Goal: Use online tool/utility: Utilize a website feature to perform a specific function

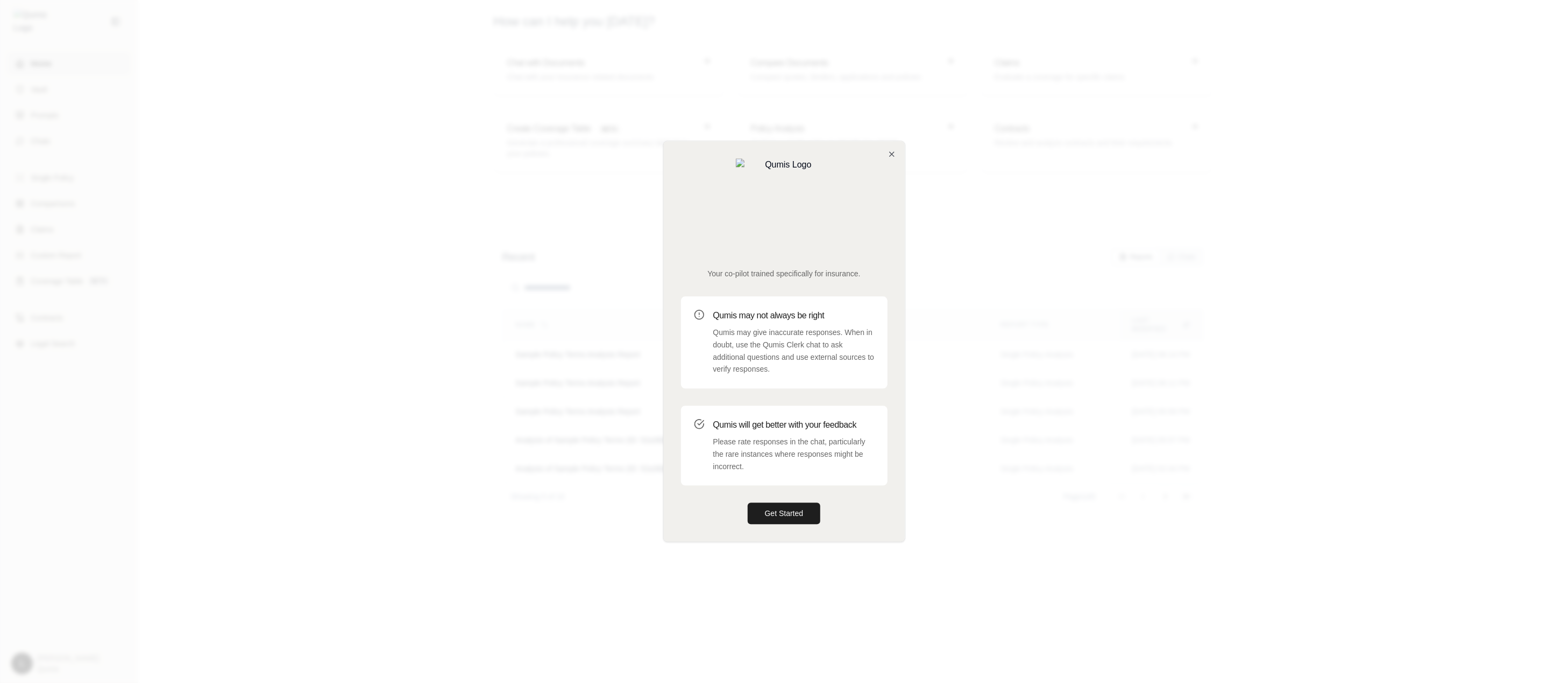
click at [748, 503] on button "Get Started" at bounding box center [784, 513] width 73 height 21
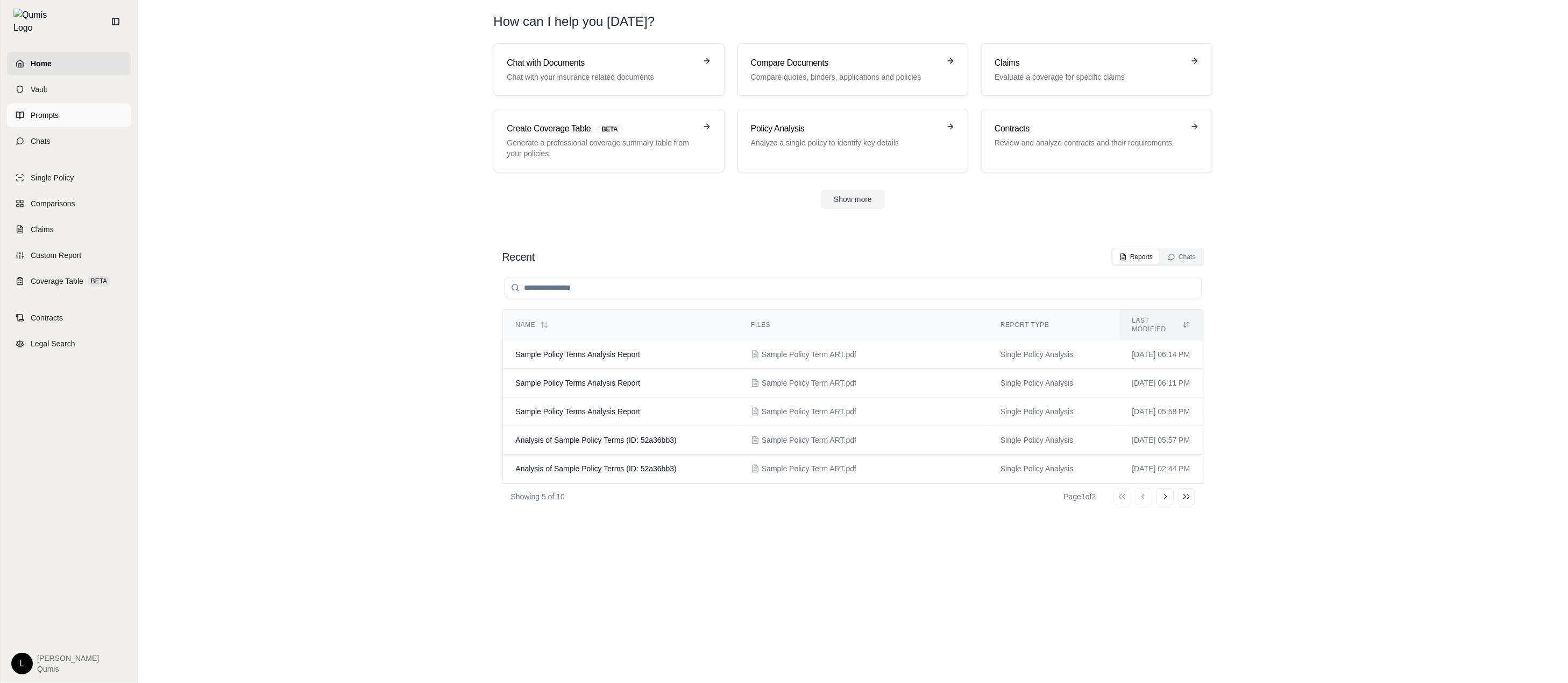
click at [92, 114] on link "Prompts" at bounding box center [68, 115] width 124 height 23
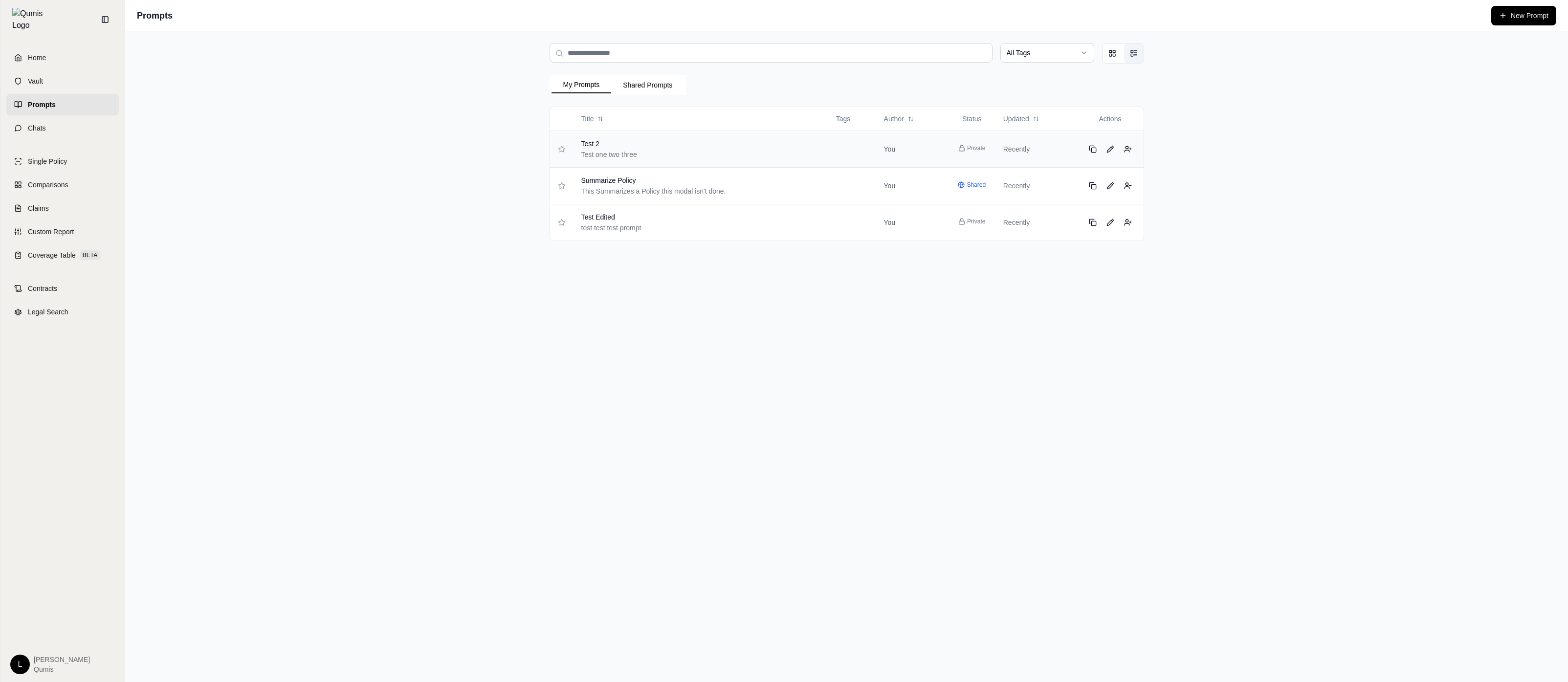
click at [699, 150] on div "Test one two three" at bounding box center [691, 155] width 219 height 10
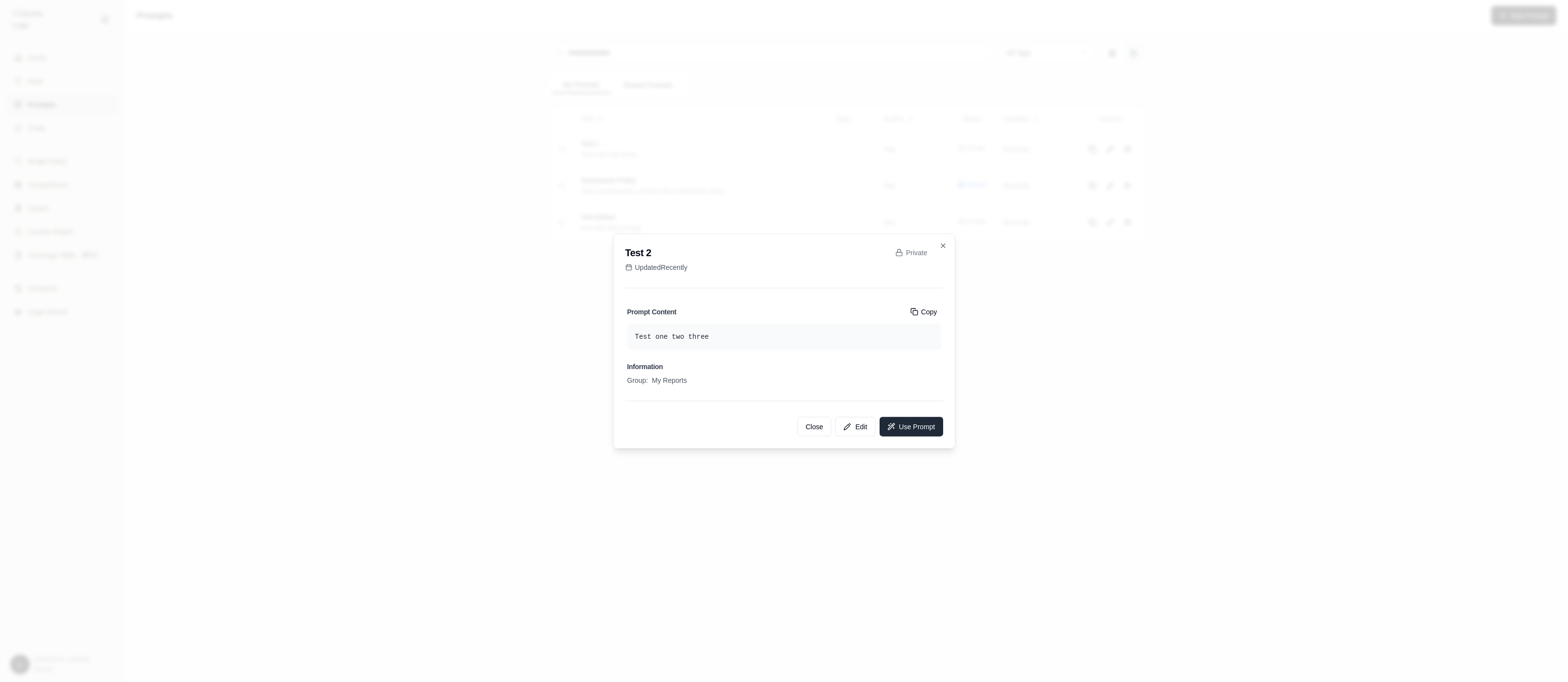
click at [926, 423] on button "Use Prompt" at bounding box center [911, 426] width 63 height 19
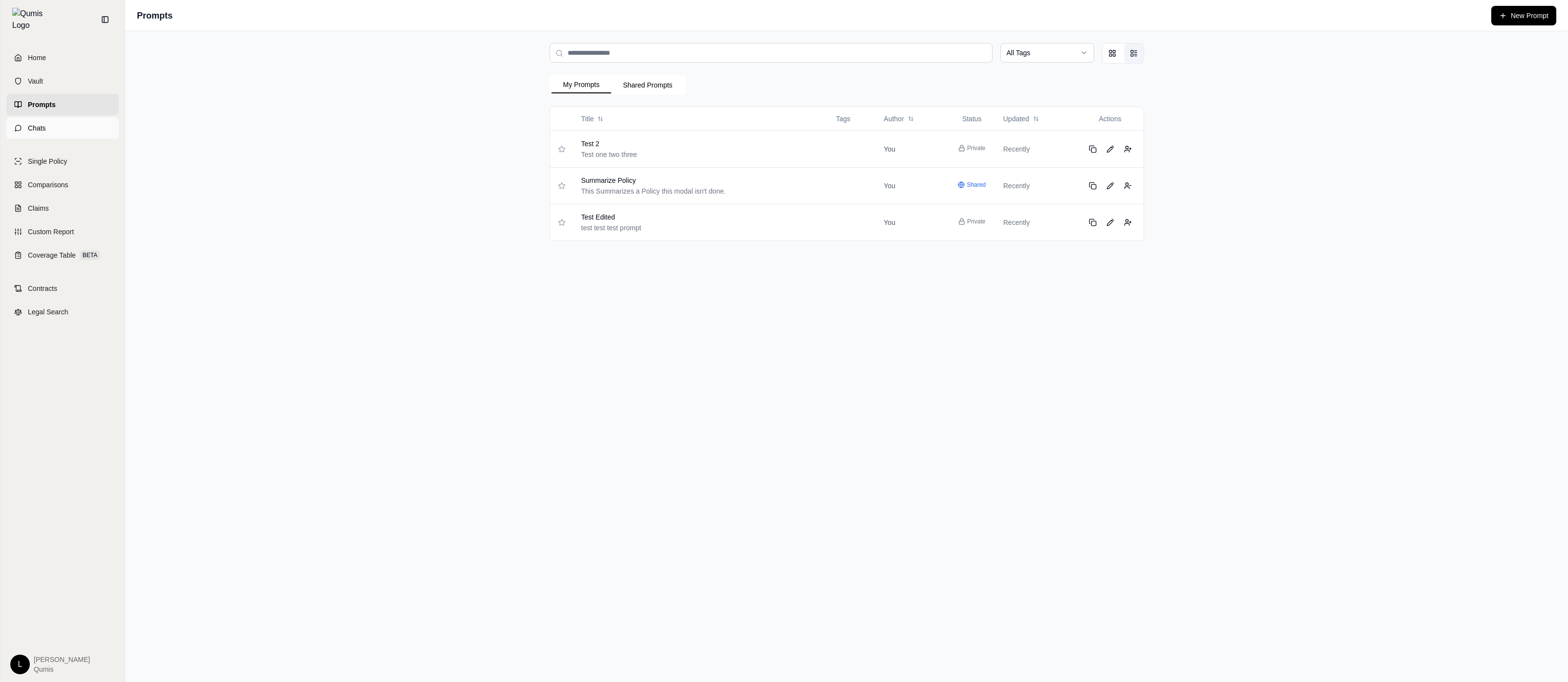
click at [83, 123] on link "Chats" at bounding box center [62, 128] width 113 height 21
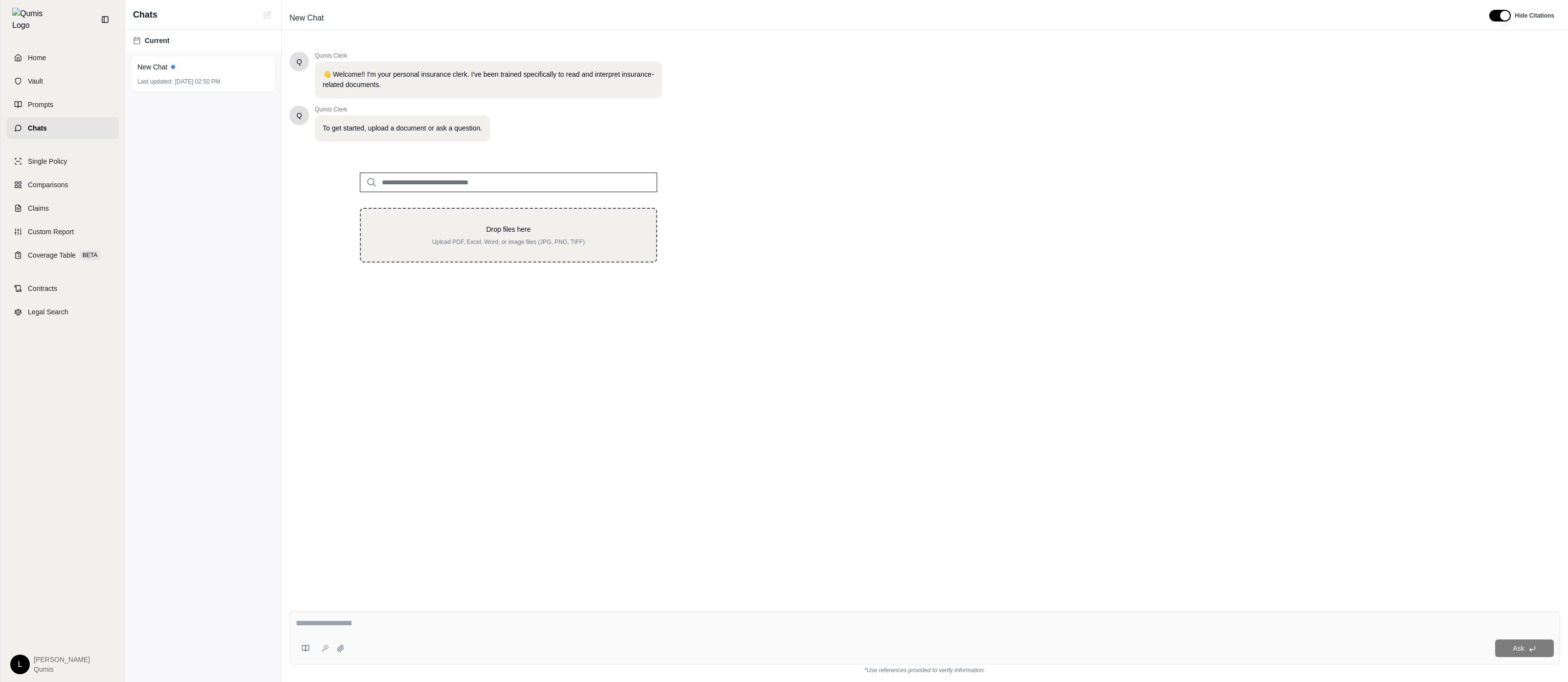
click at [541, 247] on div "Drop files here Upload PDF, Excel, Word, or image files (JPG, PNG, TIFF)" at bounding box center [508, 235] width 297 height 55
type input "**********"
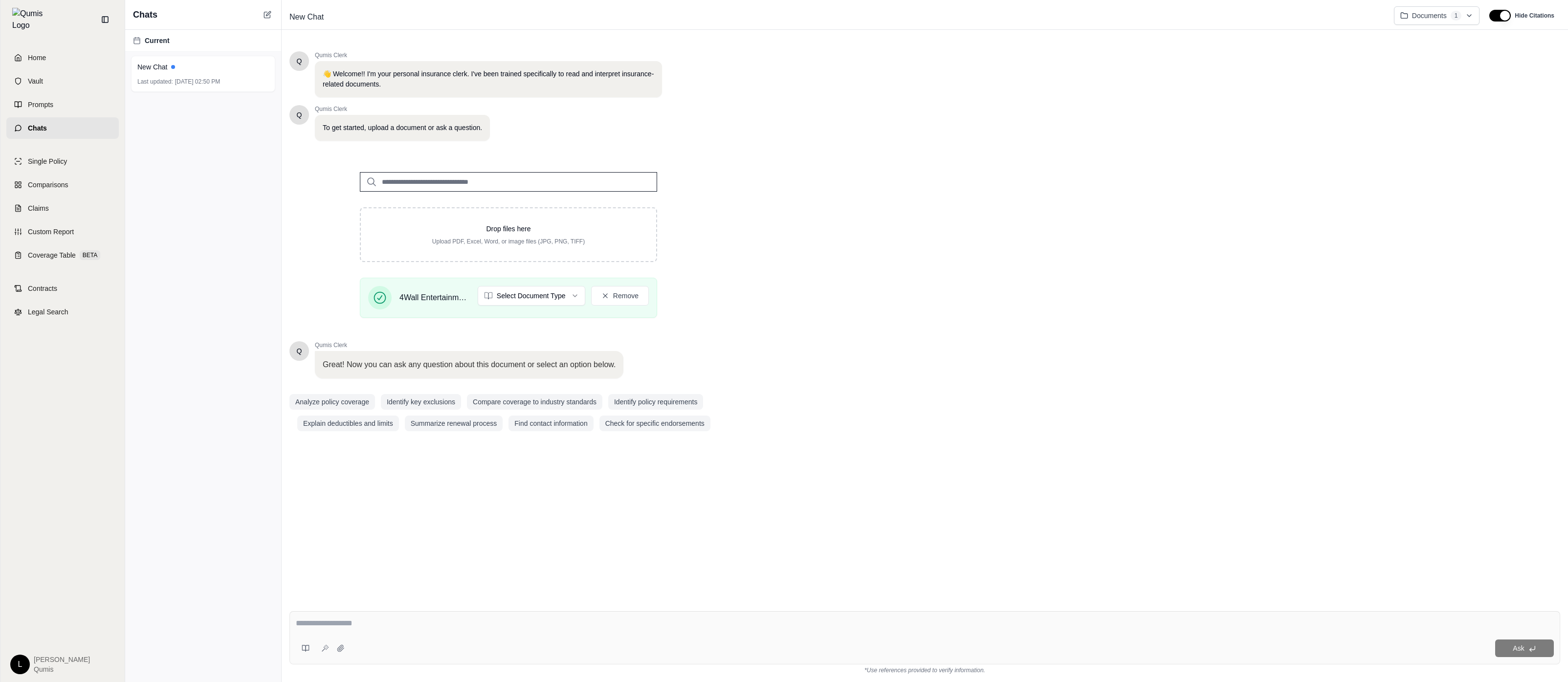
click at [391, 619] on textarea at bounding box center [925, 622] width 1258 height 12
click at [308, 619] on icon at bounding box center [306, 648] width 8 height 8
click at [307, 619] on icon at bounding box center [307, 648] width 4 height 6
click at [593, 619] on div "Ask" at bounding box center [925, 638] width 1271 height 54
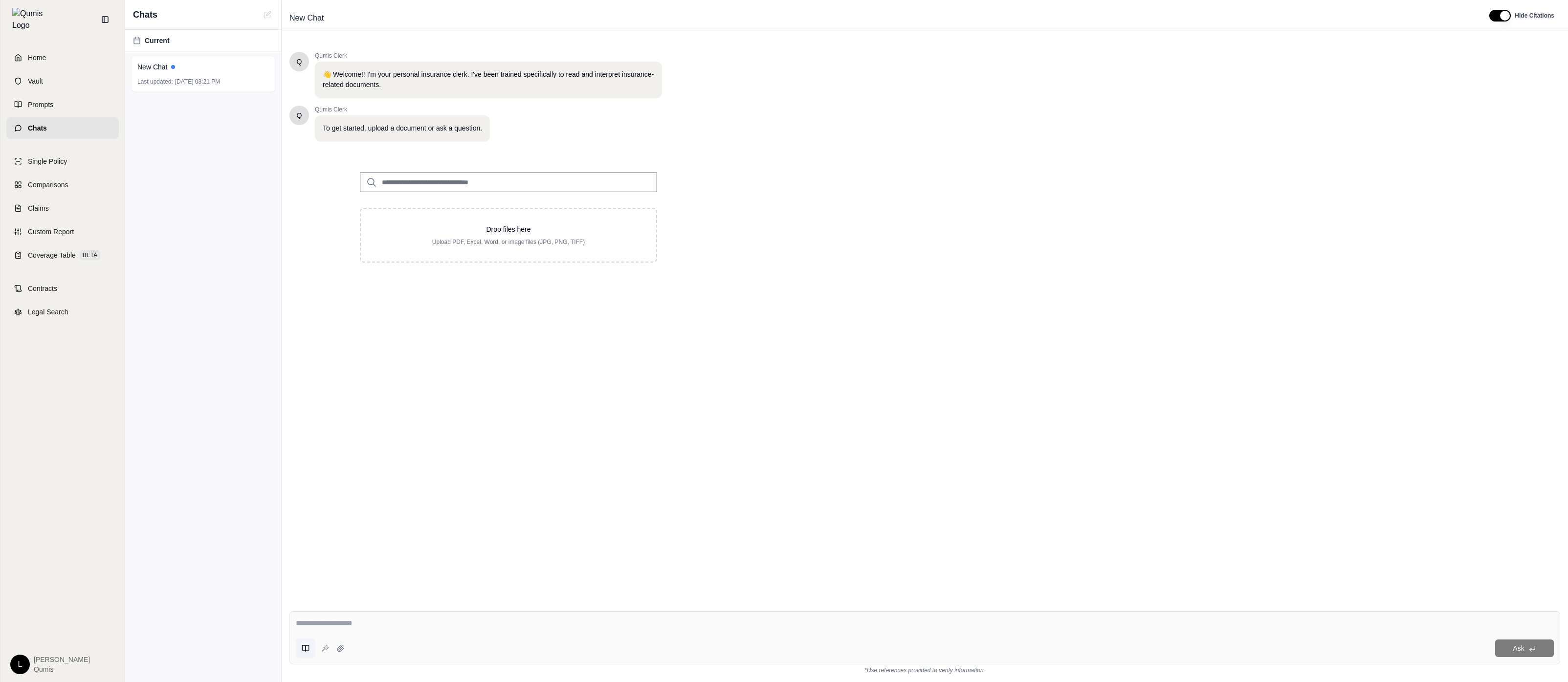
click at [309, 644] on icon at bounding box center [306, 648] width 8 height 8
click at [369, 552] on button "Shared" at bounding box center [372, 553] width 46 height 13
click at [425, 550] on button "Favorites" at bounding box center [418, 553] width 46 height 15
click at [465, 553] on button "Recent" at bounding box center [464, 553] width 46 height 15
click at [335, 551] on button "My Prompts" at bounding box center [327, 553] width 46 height 13
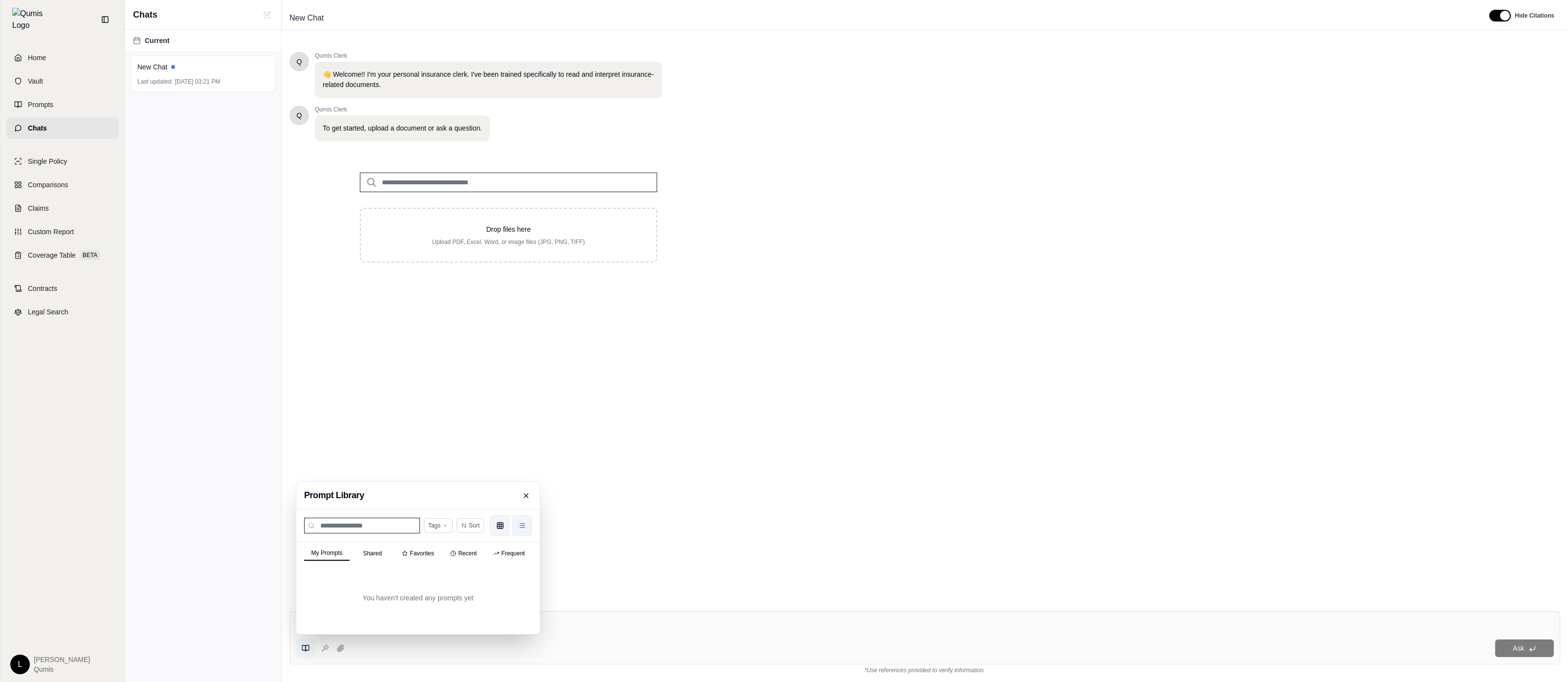
click at [521, 526] on icon "List view" at bounding box center [522, 525] width 8 height 8
click at [505, 527] on button "Grid view" at bounding box center [500, 525] width 19 height 19
click at [424, 642] on div "Ask" at bounding box center [951, 648] width 1205 height 18
click at [304, 649] on icon at bounding box center [306, 648] width 8 height 8
